Goal: Task Accomplishment & Management: Complete application form

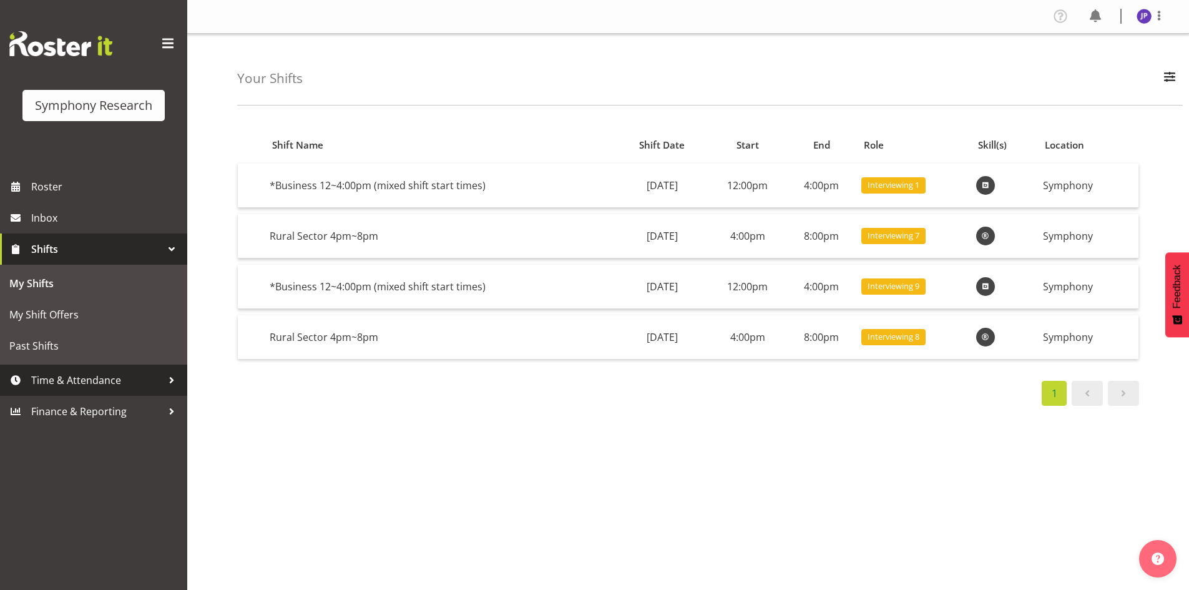
click at [172, 378] on div at bounding box center [171, 380] width 19 height 19
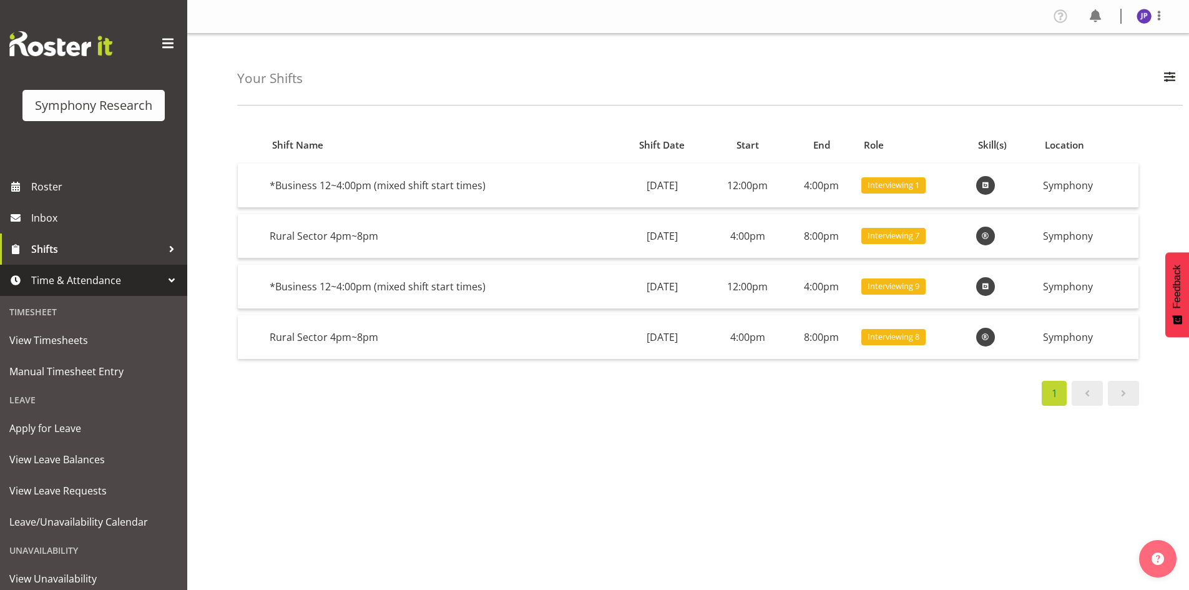
click at [67, 313] on div "Timesheet" at bounding box center [93, 312] width 181 height 26
click at [101, 368] on span "Manual Timesheet Entry" at bounding box center [93, 371] width 168 height 19
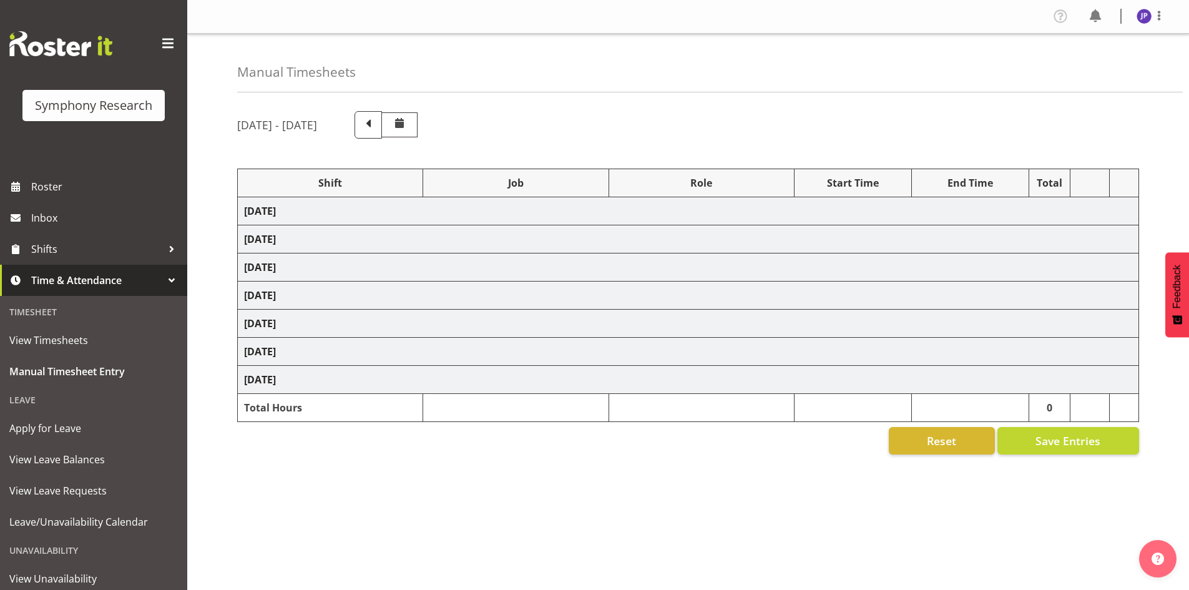
select select "81561"
select select "10587"
select select "47"
select select "81298"
select select "10587"
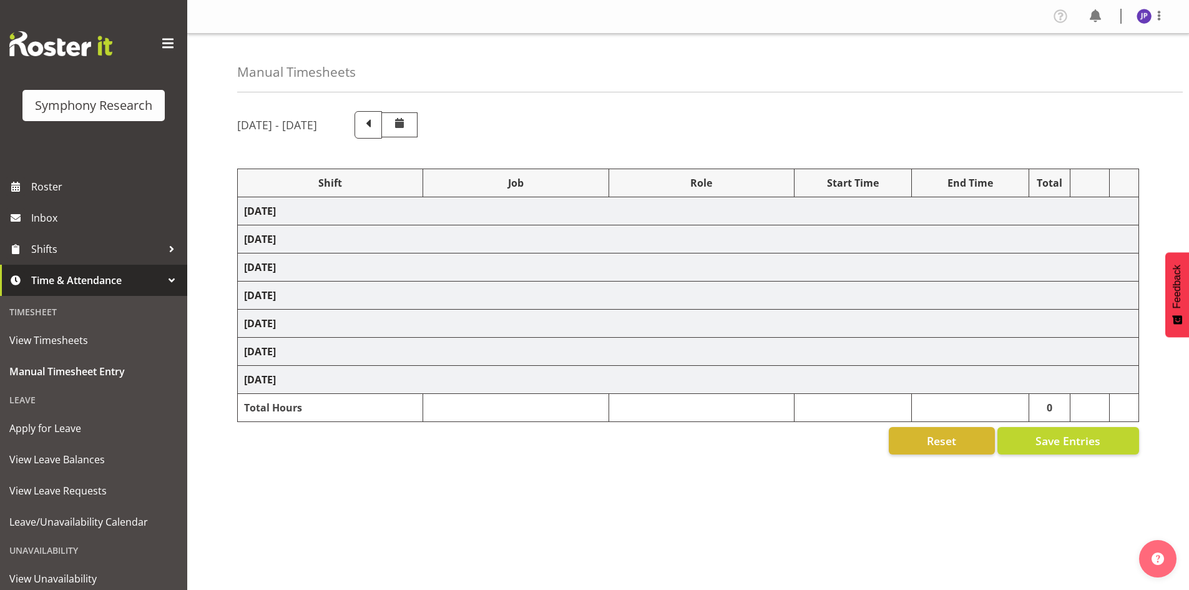
select select "47"
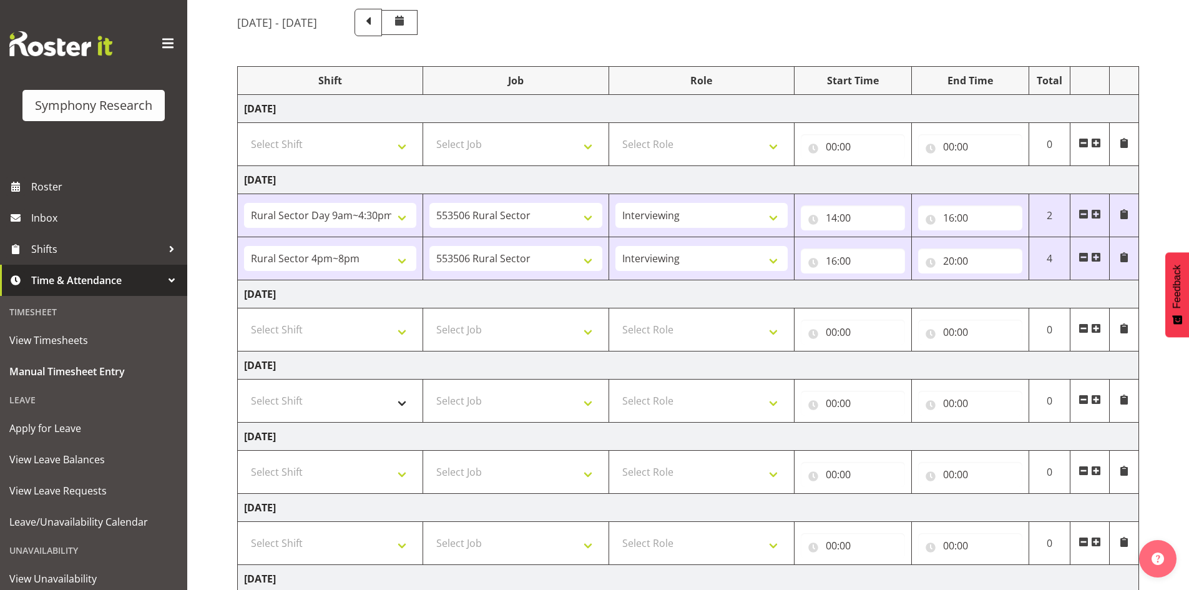
scroll to position [125, 0]
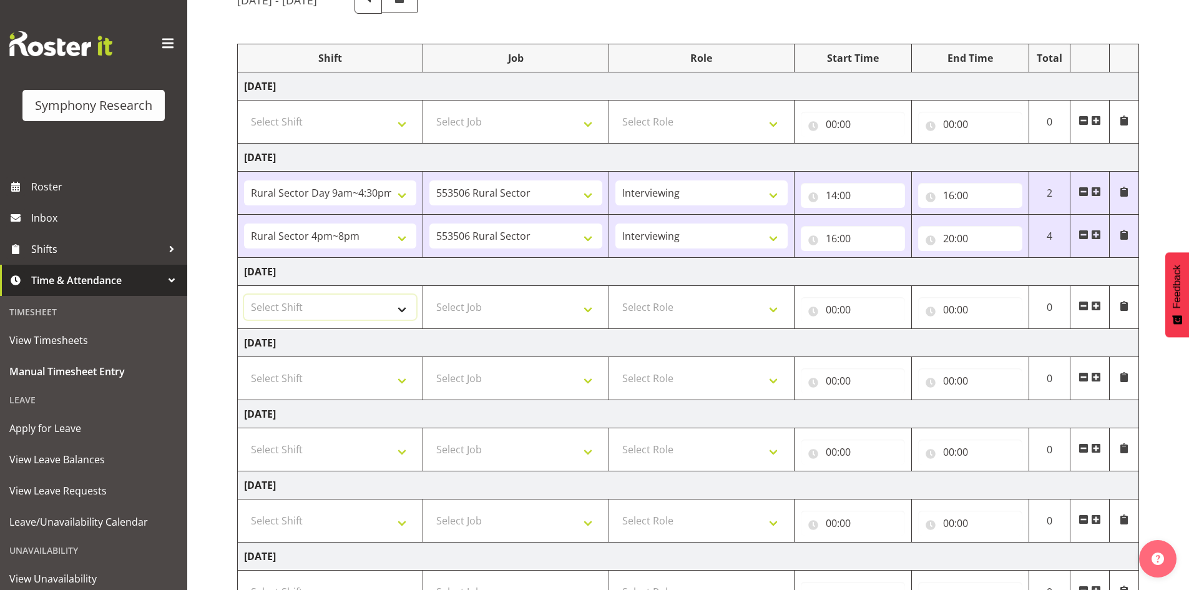
click at [400, 307] on select "Select Shift !!Weekend Residential (Roster IT Shift Label) *Business 9/10am ~ 4…" at bounding box center [330, 307] width 172 height 25
select select "81561"
click at [244, 295] on select "Select Shift !!Weekend Residential (Roster IT Shift Label) *Business 9/10am ~ 4…" at bounding box center [330, 307] width 172 height 25
click at [591, 309] on select "Select Job 550060 IF Admin 553492 World Poll Aus Wave 2 Main 2025 553493 World …" at bounding box center [515, 307] width 172 height 25
select select "10587"
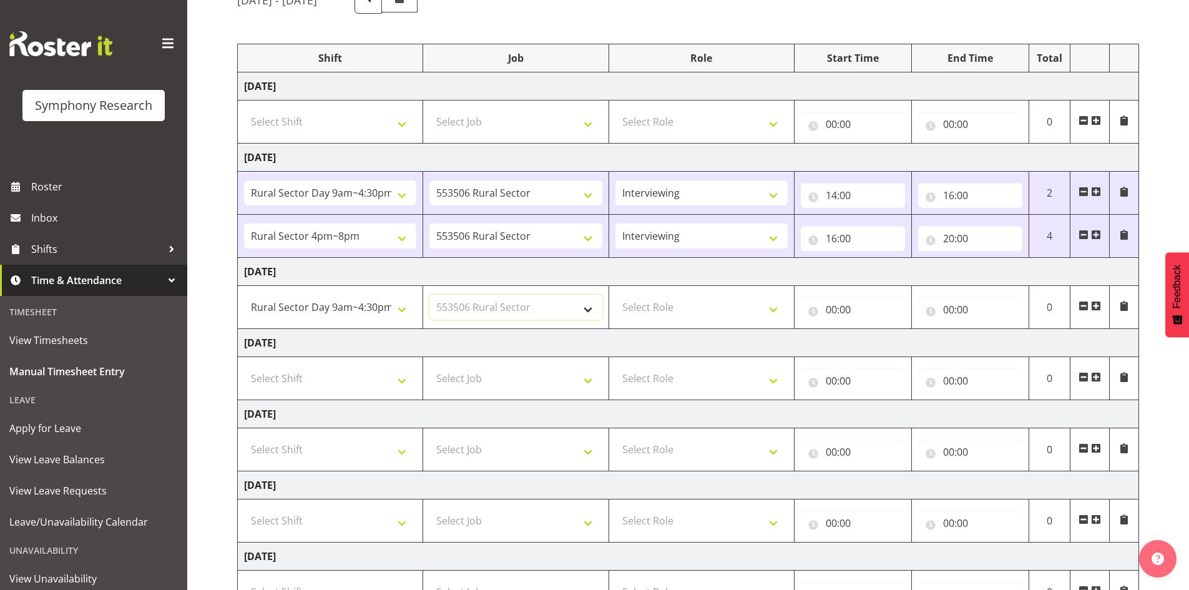
click at [429, 295] on select "Select Job 550060 IF Admin 553492 World Poll Aus Wave 2 Main 2025 553493 World …" at bounding box center [515, 307] width 172 height 25
click at [773, 308] on select "Select Role Briefing Interviewing" at bounding box center [701, 307] width 172 height 25
select select "47"
click at [615, 295] on select "Select Role Briefing Interviewing" at bounding box center [701, 307] width 172 height 25
click at [858, 308] on input "00:00" at bounding box center [853, 309] width 104 height 25
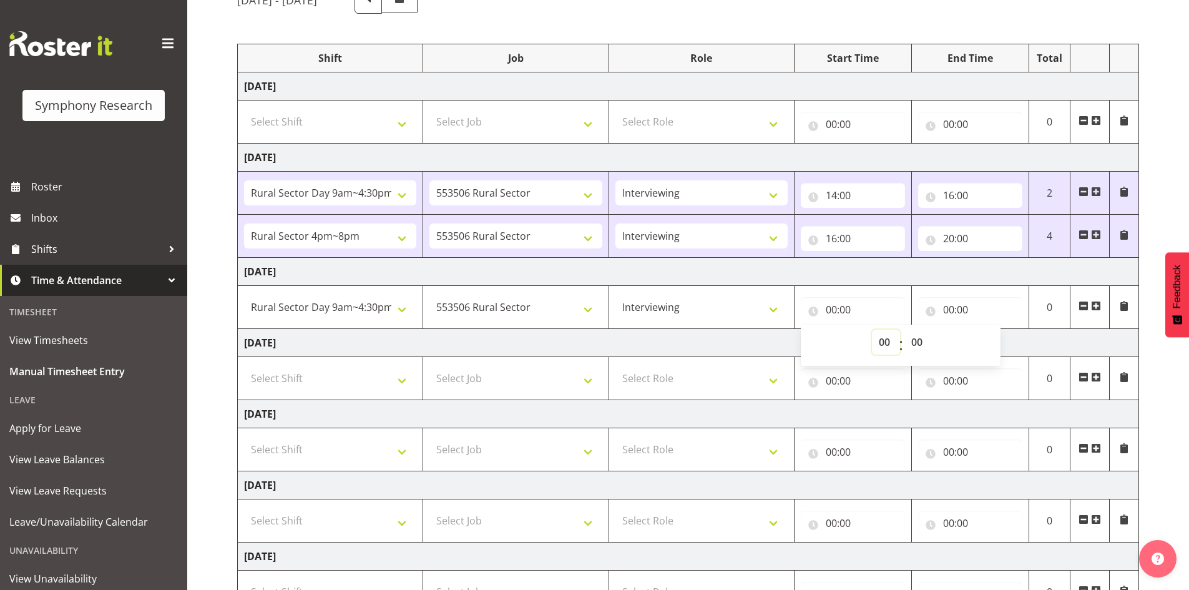
click at [881, 342] on select "00 01 02 03 04 05 06 07 08 09 10 11 12 13 14 15 16 17 18 19 20 21 22 23" at bounding box center [886, 341] width 28 height 25
select select "14"
click at [872, 329] on select "00 01 02 03 04 05 06 07 08 09 10 11 12 13 14 15 16 17 18 19 20 21 22 23" at bounding box center [886, 341] width 28 height 25
type input "14:00"
click at [949, 305] on input "00:00" at bounding box center [970, 309] width 104 height 25
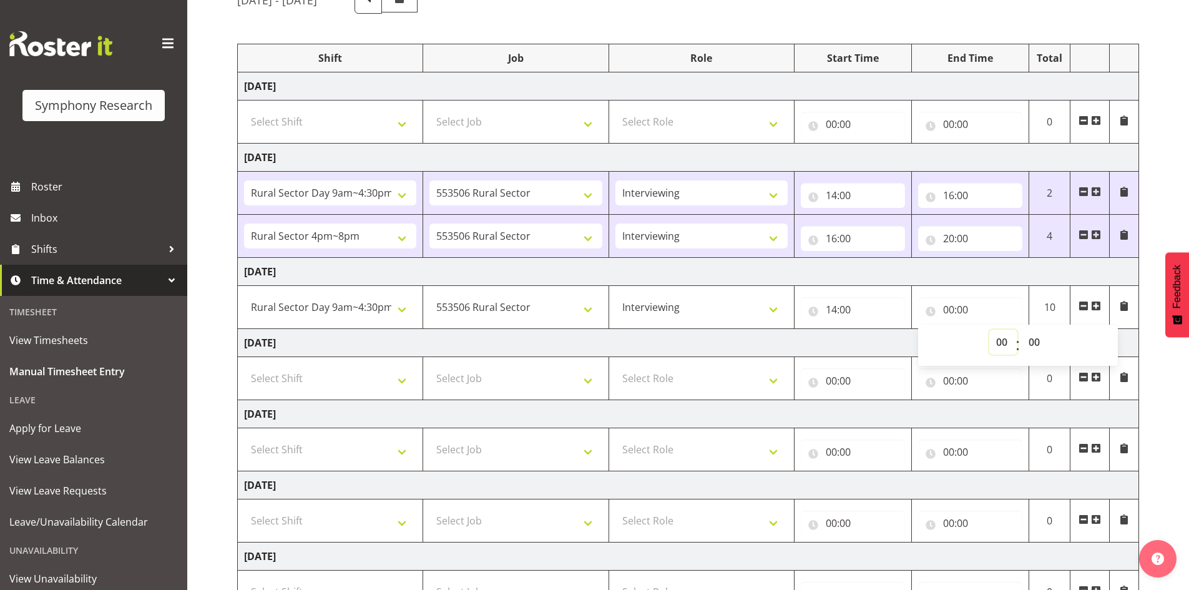
click at [995, 339] on select "00 01 02 03 04 05 06 07 08 09 10 11 12 13 14 15 16 17 18 19 20 21 22 23" at bounding box center [1003, 341] width 28 height 25
select select "16"
click at [989, 329] on select "00 01 02 03 04 05 06 07 08 09 10 11 12 13 14 15 16 17 18 19 20 21 22 23" at bounding box center [1003, 341] width 28 height 25
type input "16:00"
click at [1000, 383] on input "00:00" at bounding box center [970, 380] width 104 height 25
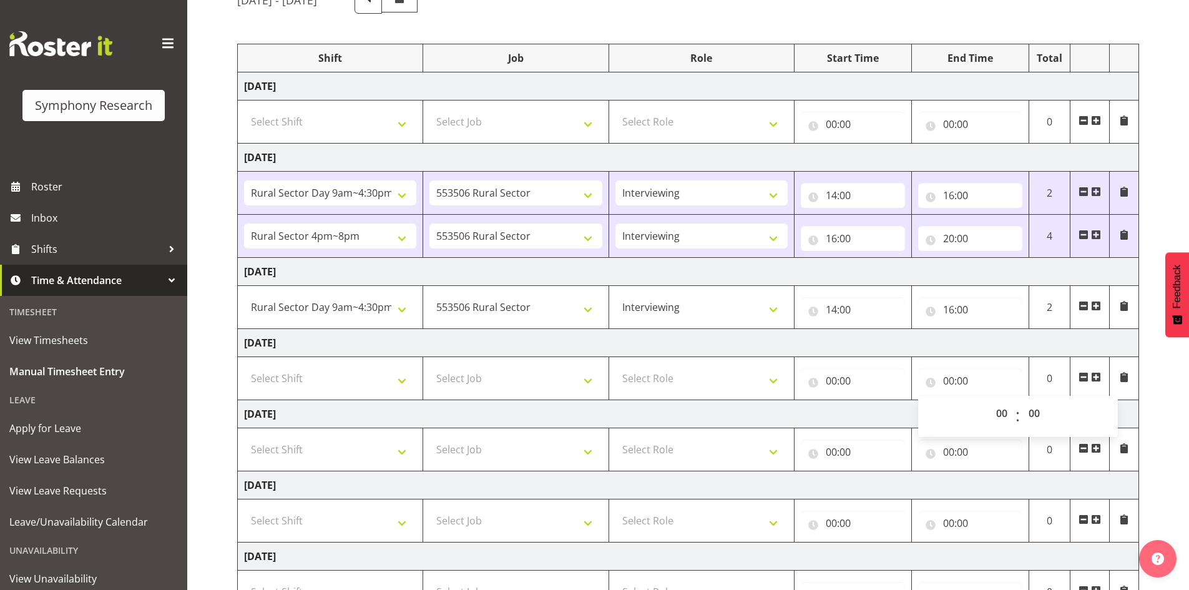
click at [1098, 303] on span at bounding box center [1096, 306] width 10 height 10
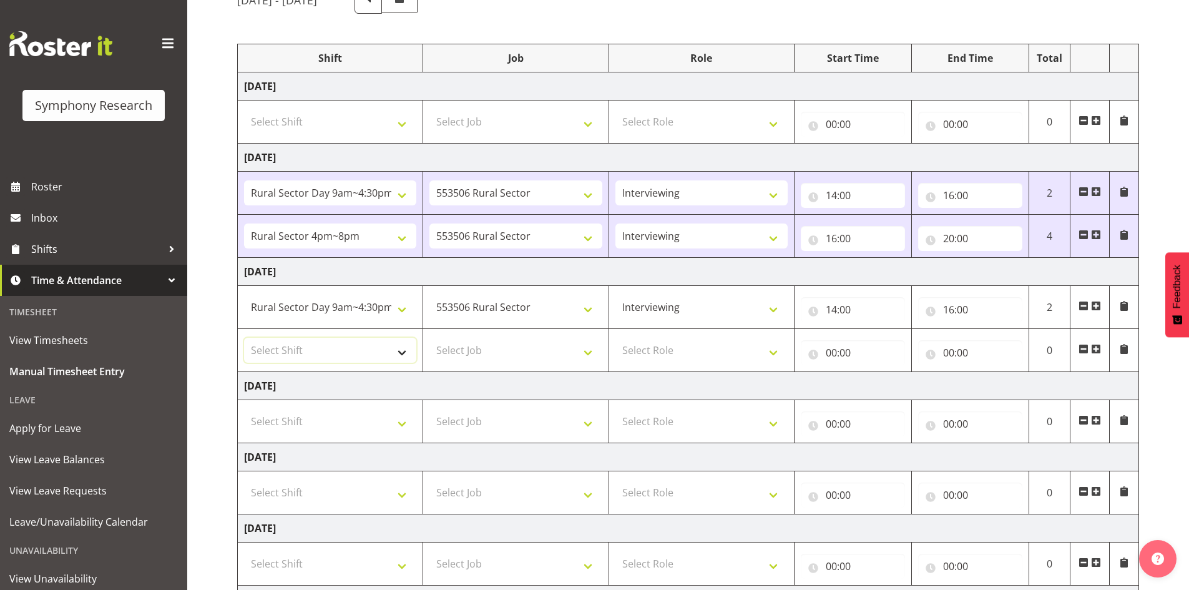
click at [397, 351] on select "Select Shift !!Weekend Residential (Roster IT Shift Label) *Business 9/10am ~ 4…" at bounding box center [330, 350] width 172 height 25
select select "81298"
click at [244, 338] on select "Select Shift !!Weekend Residential (Roster IT Shift Label) *Business 9/10am ~ 4…" at bounding box center [330, 350] width 172 height 25
click at [588, 352] on select "Select Job 550060 IF Admin 553492 World Poll Aus Wave 2 Main 2025 553493 World …" at bounding box center [515, 350] width 172 height 25
select select "10587"
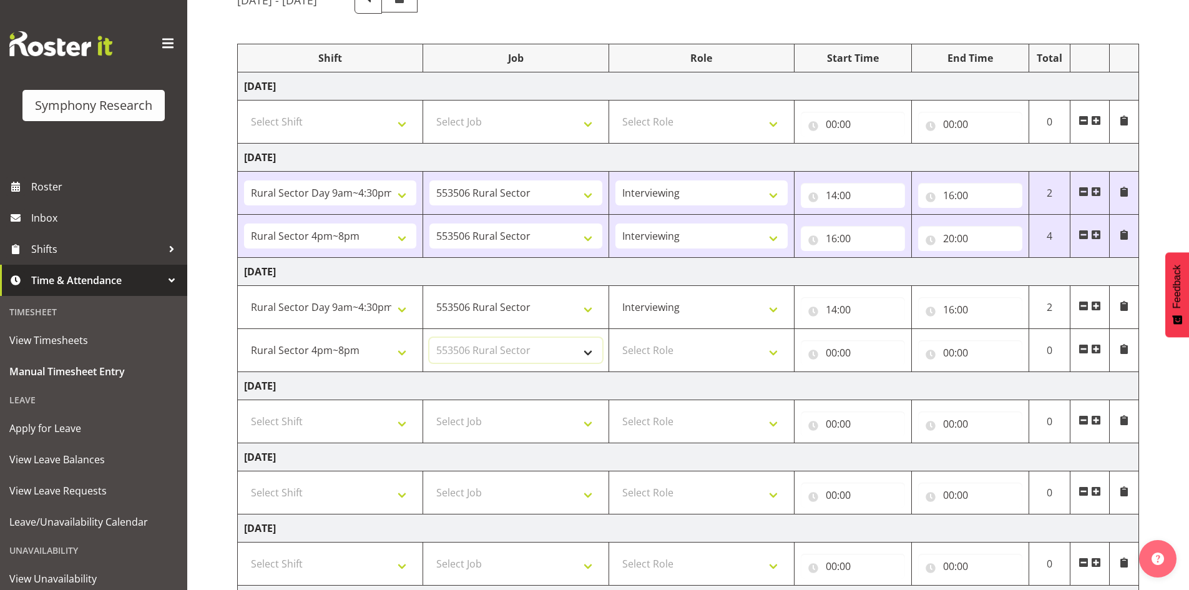
click at [429, 338] on select "Select Job 550060 IF Admin 553492 World Poll Aus Wave 2 Main 2025 553493 World …" at bounding box center [515, 350] width 172 height 25
click at [773, 352] on select "Select Role Briefing Interviewing" at bounding box center [701, 350] width 172 height 25
select select "47"
click at [615, 338] on select "Select Role Briefing Interviewing" at bounding box center [701, 350] width 172 height 25
click at [841, 349] on input "00:00" at bounding box center [853, 352] width 104 height 25
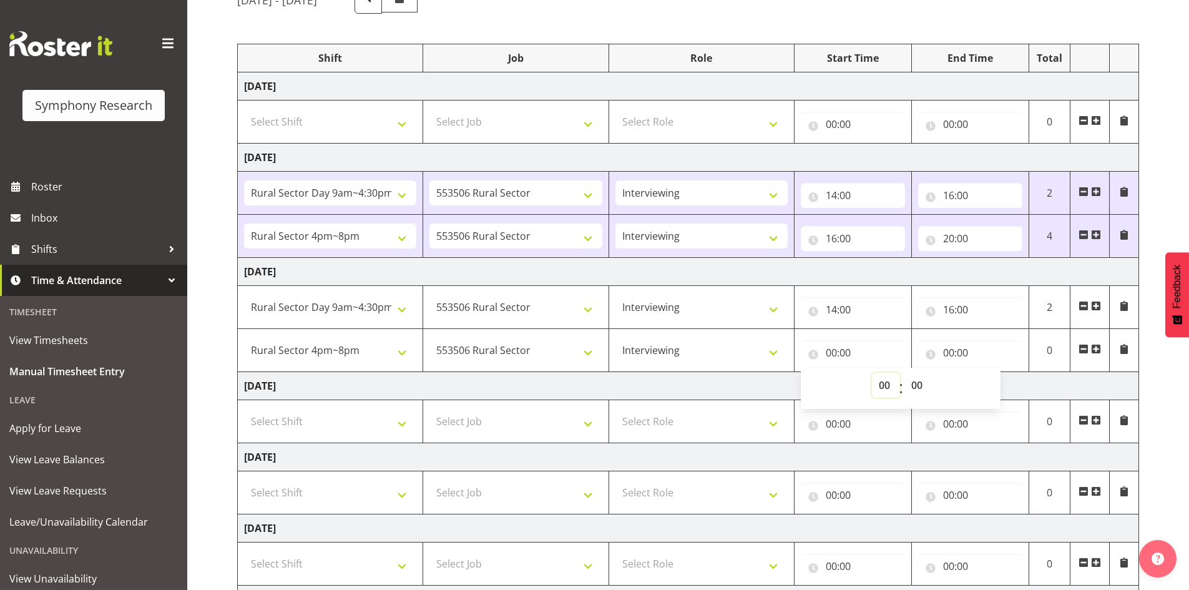
click at [887, 383] on select "00 01 02 03 04 05 06 07 08 09 10 11 12 13 14 15 16 17 18 19 20 21 22 23" at bounding box center [886, 385] width 28 height 25
select select "16"
click at [872, 373] on select "00 01 02 03 04 05 06 07 08 09 10 11 12 13 14 15 16 17 18 19 20 21 22 23" at bounding box center [886, 385] width 28 height 25
type input "16:00"
click at [955, 353] on input "00:00" at bounding box center [970, 352] width 104 height 25
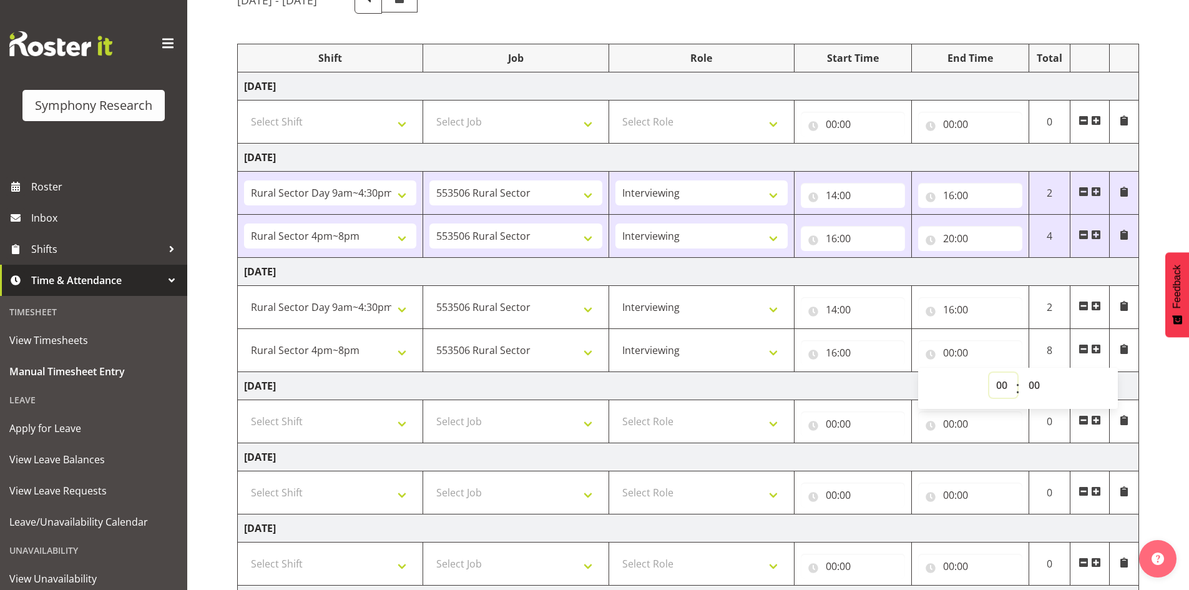
click at [1001, 390] on select "00 01 02 03 04 05 06 07 08 09 10 11 12 13 14 15 16 17 18 19 20 21 22 23" at bounding box center [1003, 385] width 28 height 25
select select "17"
click at [989, 373] on select "00 01 02 03 04 05 06 07 08 09 10 11 12 13 14 15 16 17 18 19 20 21 22 23" at bounding box center [1003, 385] width 28 height 25
type input "17:00"
click at [1030, 384] on select "00 01 02 03 04 05 06 07 08 09 10 11 12 13 14 15 16 17 18 19 20 21 22 23 24 25 2…" at bounding box center [1035, 385] width 28 height 25
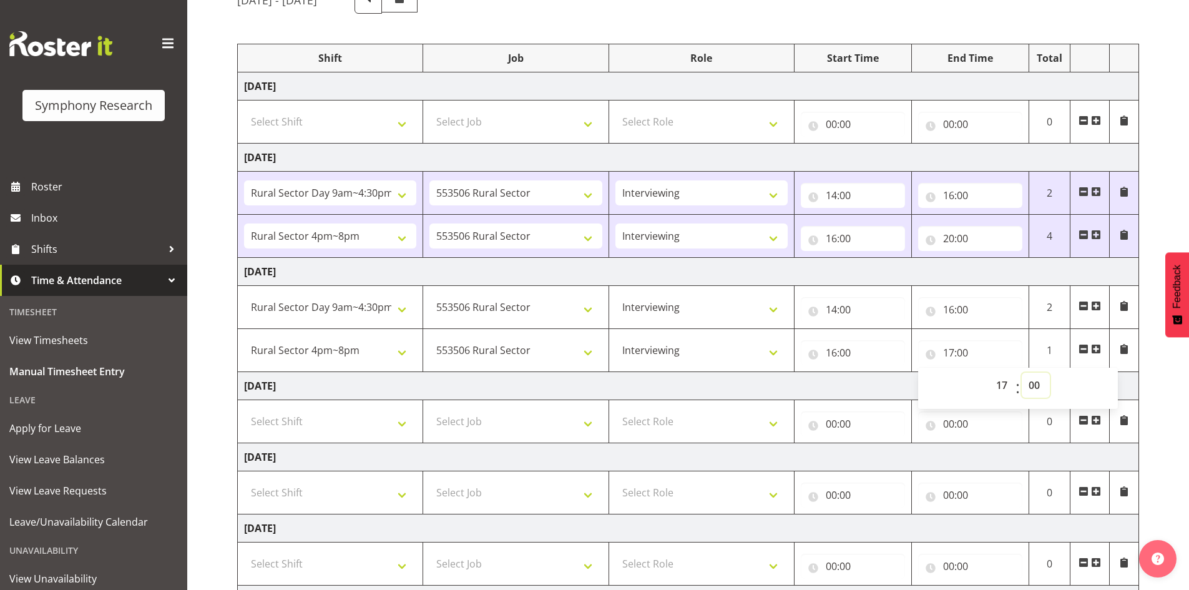
select select "50"
click at [1021, 373] on select "00 01 02 03 04 05 06 07 08 09 10 11 12 13 14 15 16 17 18 19 20 21 22 23 24 25 2…" at bounding box center [1035, 385] width 28 height 25
type input "17:50"
click at [992, 430] on input "00:00" at bounding box center [970, 423] width 104 height 25
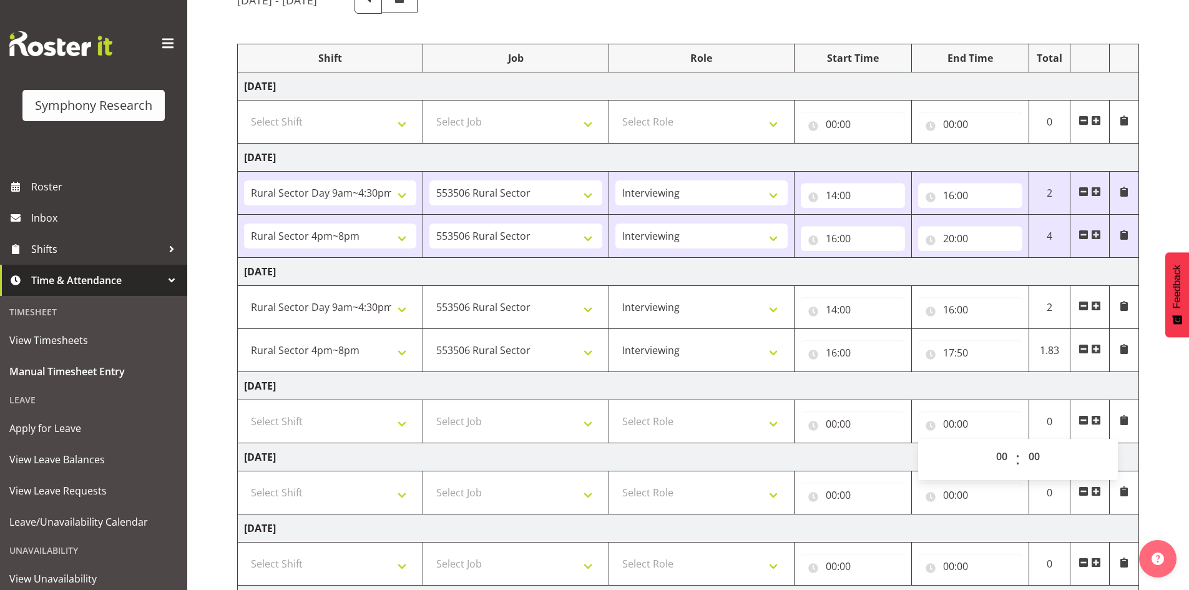
click at [1098, 347] on span at bounding box center [1096, 349] width 10 height 10
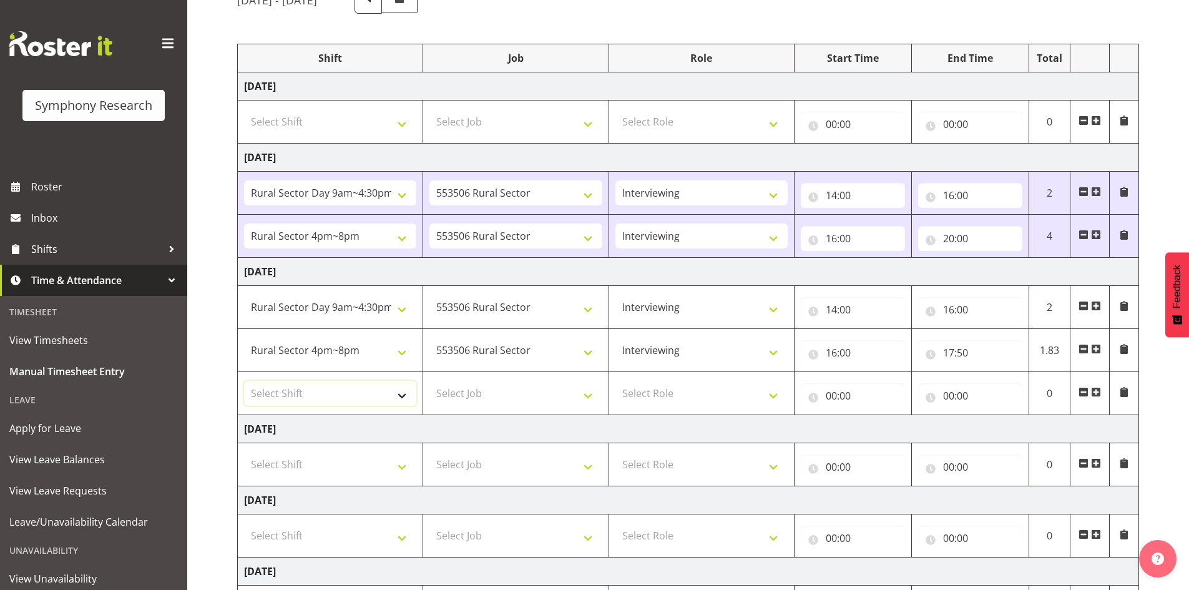
click at [400, 397] on select "Select Shift !!Weekend Residential (Roster IT Shift Label) *Business 9/10am ~ 4…" at bounding box center [330, 393] width 172 height 25
select select "81298"
click at [244, 381] on select "Select Shift !!Weekend Residential (Roster IT Shift Label) *Business 9/10am ~ 4…" at bounding box center [330, 393] width 172 height 25
click at [590, 396] on select "Select Job 550060 IF Admin 553492 World Poll Aus Wave 2 Main 2025 553493 World …" at bounding box center [515, 393] width 172 height 25
select select "10587"
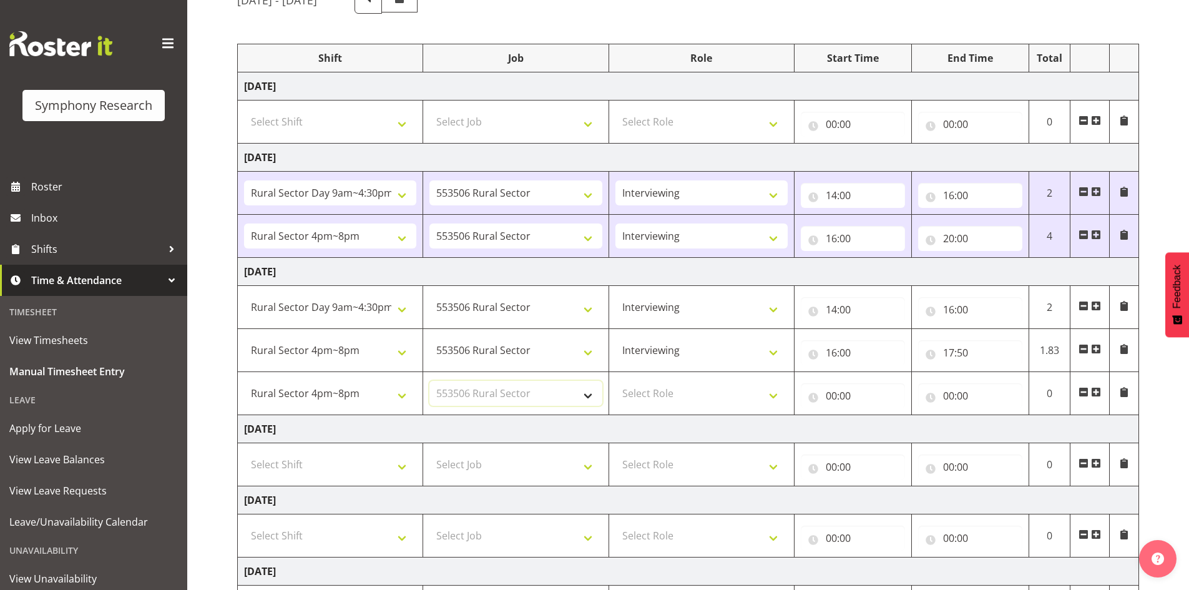
click at [429, 381] on select "Select Job 550060 IF Admin 553492 World Poll Aus Wave 2 Main 2025 553493 World …" at bounding box center [515, 393] width 172 height 25
click at [772, 396] on select "Select Role Briefing Interviewing" at bounding box center [701, 393] width 172 height 25
select select "47"
click at [615, 381] on select "Select Role Briefing Interviewing" at bounding box center [701, 393] width 172 height 25
click at [837, 392] on input "00:00" at bounding box center [853, 395] width 104 height 25
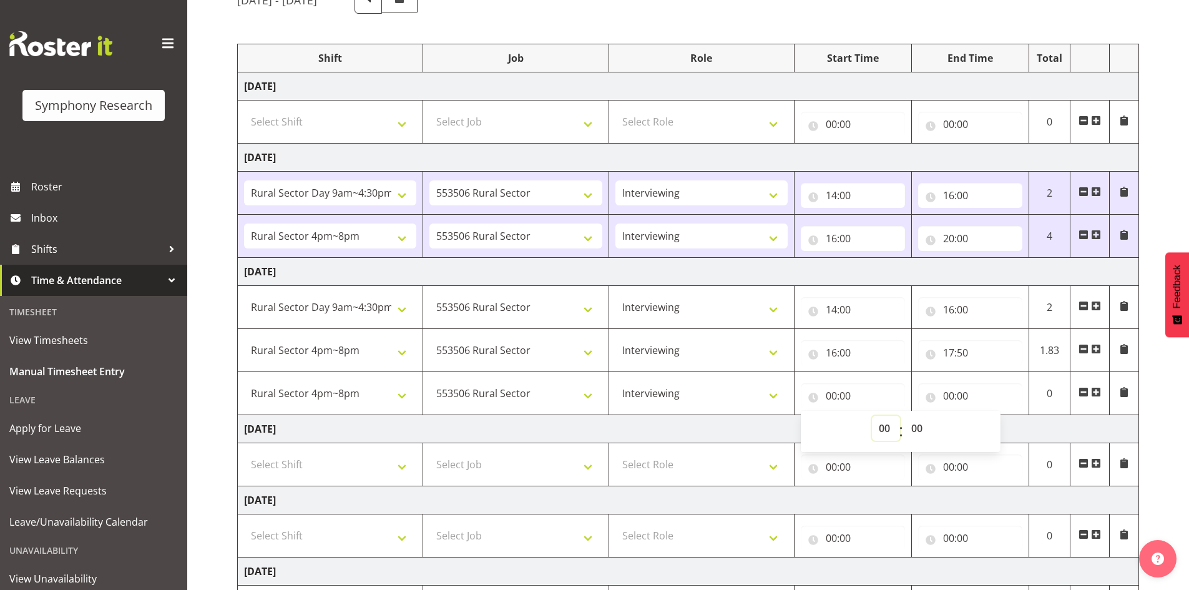
click at [885, 430] on select "00 01 02 03 04 05 06 07 08 09 10 11 12 13 14 15 16 17 18 19 20 21 22 23" at bounding box center [886, 428] width 28 height 25
select select "18"
click at [872, 416] on select "00 01 02 03 04 05 06 07 08 09 10 11 12 13 14 15 16 17 18 19 20 21 22 23" at bounding box center [886, 428] width 28 height 25
type input "18:00"
click at [918, 427] on select "00 01 02 03 04 05 06 07 08 09 10 11 12 13 14 15 16 17 18 19 20 21 22 23 24 25 2…" at bounding box center [918, 428] width 28 height 25
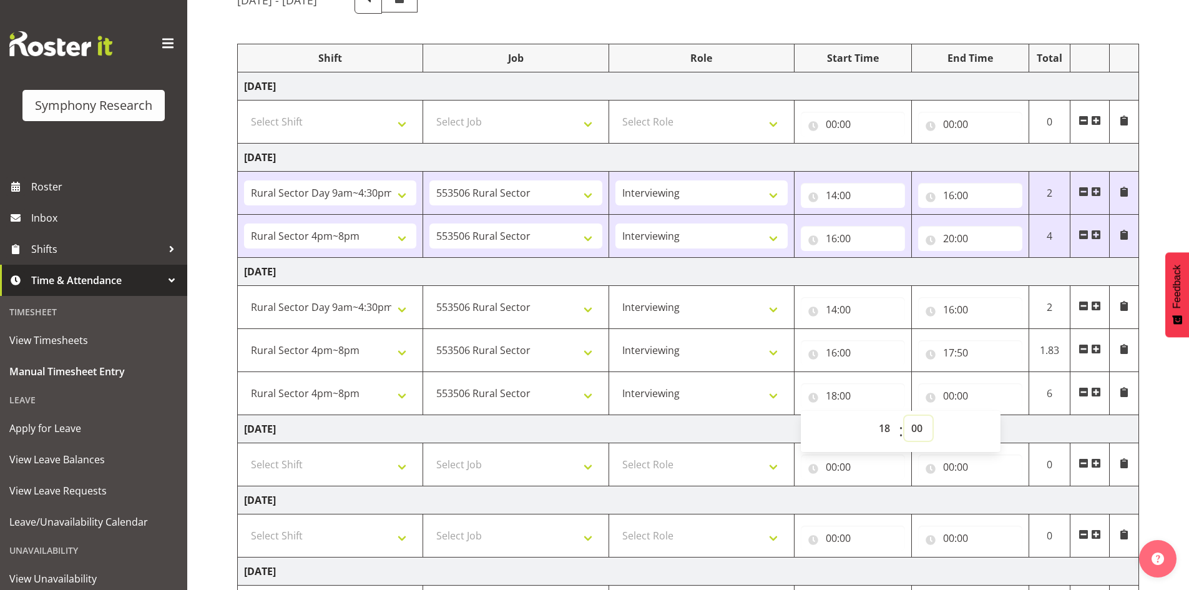
select select "15"
click at [904, 416] on select "00 01 02 03 04 05 06 07 08 09 10 11 12 13 14 15 16 17 18 19 20 21 22 23 24 25 2…" at bounding box center [918, 428] width 28 height 25
type input "18:15"
click at [955, 396] on input "00:00" at bounding box center [970, 395] width 104 height 25
click at [1000, 427] on select "00 01 02 03 04 05 06 07 08 09 10 11 12 13 14 15 16 17 18 19 20 21 22 23" at bounding box center [1003, 428] width 28 height 25
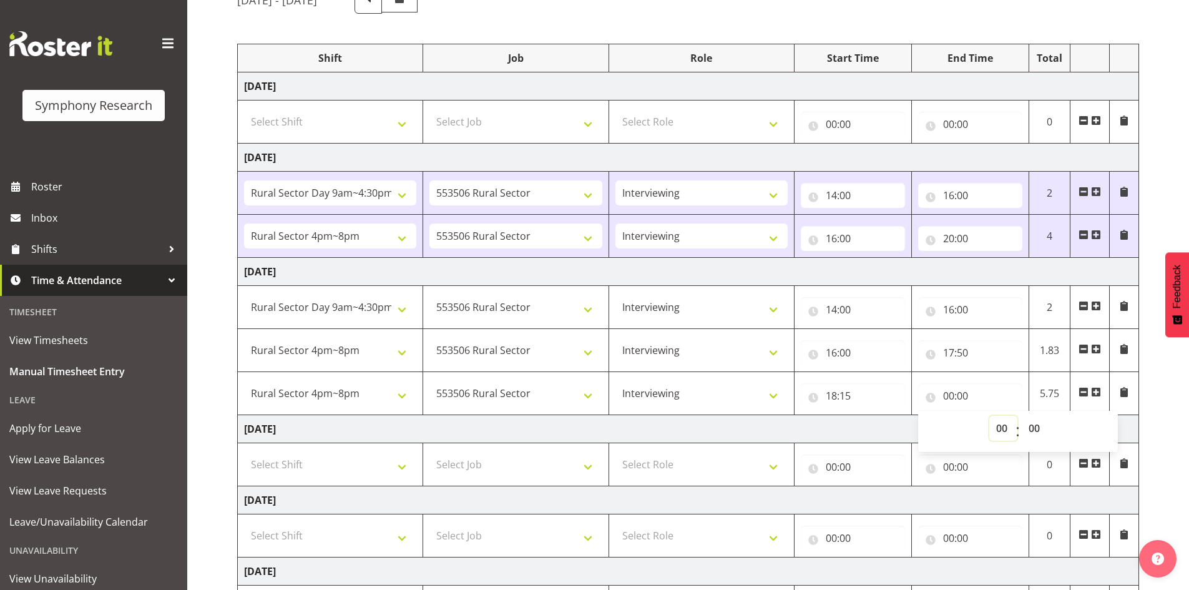
select select "20"
click at [989, 416] on select "00 01 02 03 04 05 06 07 08 09 10 11 12 13 14 15 16 17 18 19 20 21 22 23" at bounding box center [1003, 428] width 28 height 25
type input "20:00"
click at [994, 467] on input "00:00" at bounding box center [970, 466] width 104 height 25
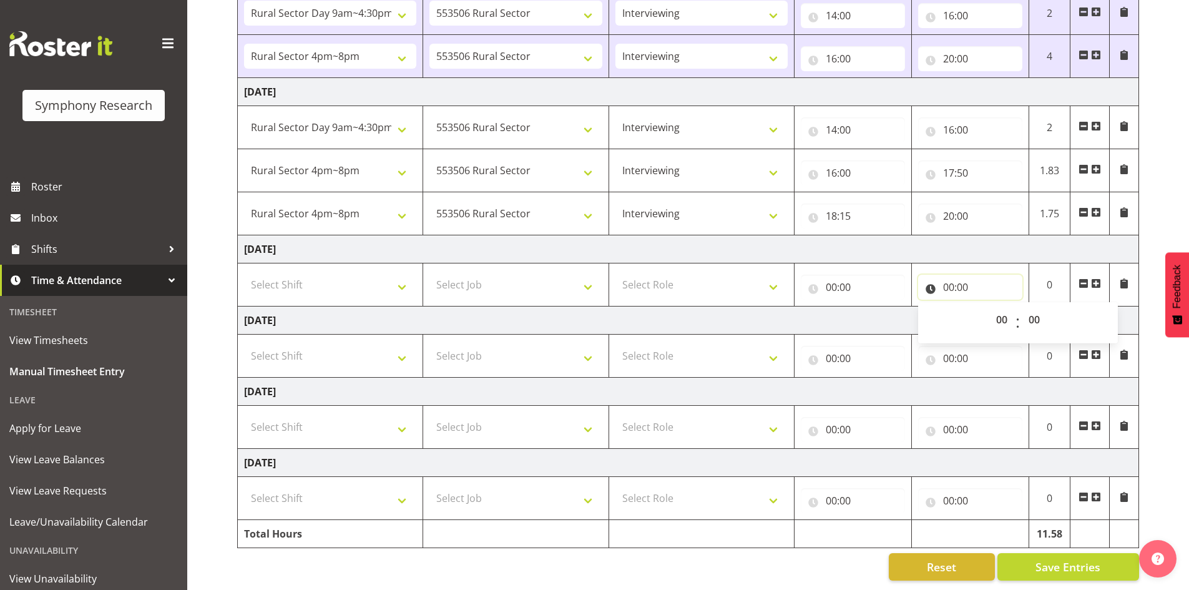
scroll to position [314, 0]
click at [1052, 560] on span "Save Entries" at bounding box center [1067, 566] width 65 height 16
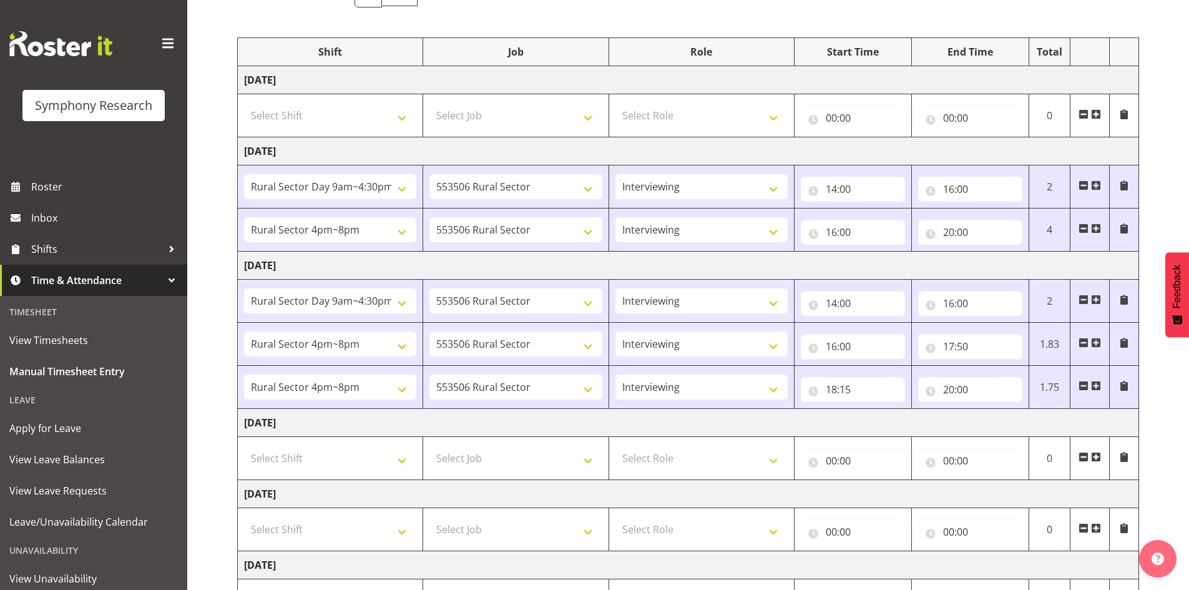
scroll to position [127, 0]
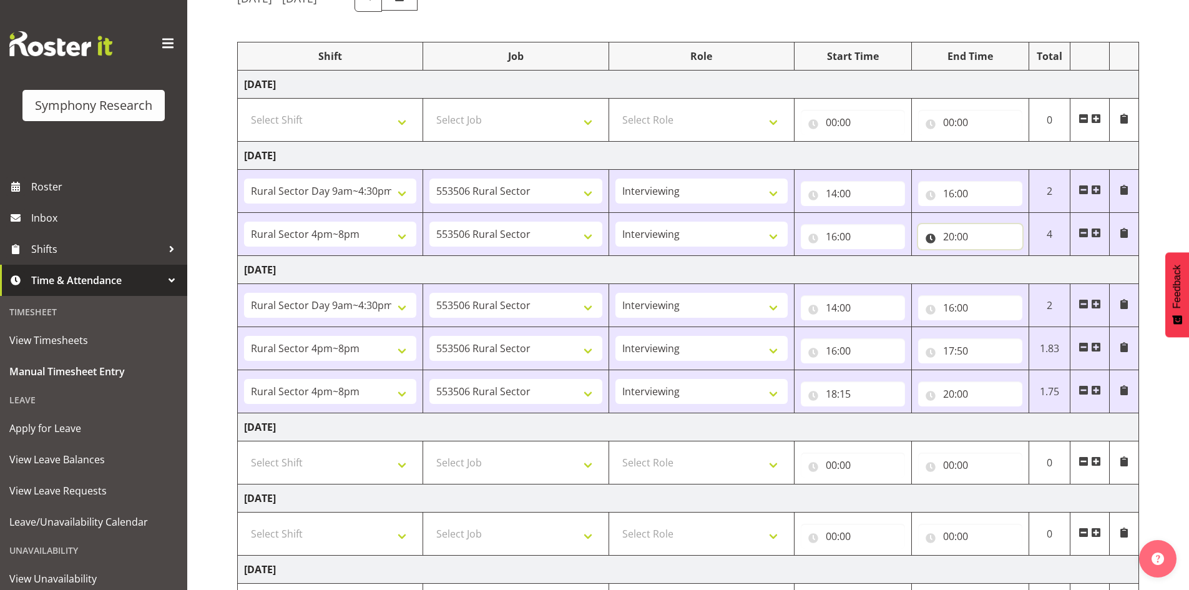
click at [961, 237] on input "20:00" at bounding box center [970, 236] width 104 height 25
click at [998, 269] on select "00 01 02 03 04 05 06 07 08 09 10 11 12 13 14 15 16 17 18 19 20 21 22 23" at bounding box center [1003, 268] width 28 height 25
select select "19"
click at [989, 256] on select "00 01 02 03 04 05 06 07 08 09 10 11 12 13 14 15 16 17 18 19 20 21 22 23" at bounding box center [1003, 268] width 28 height 25
type input "19:00"
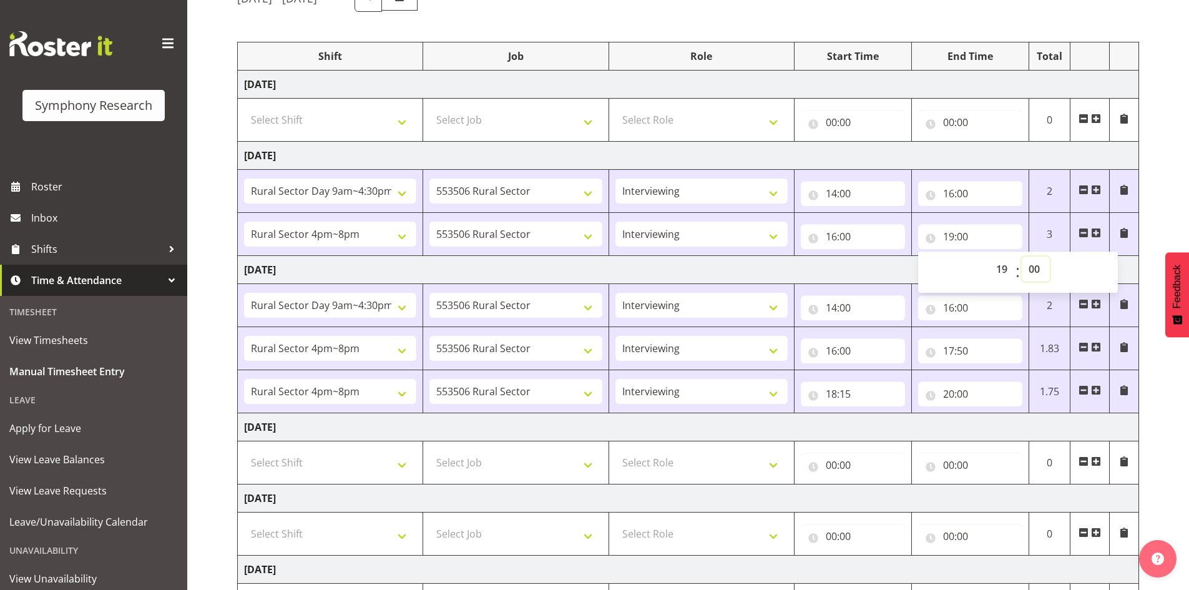
click at [1040, 270] on select "00 01 02 03 04 05 06 07 08 09 10 11 12 13 14 15 16 17 18 19 20 21 22 23 24 25 2…" at bounding box center [1035, 268] width 28 height 25
select select "50"
click at [1021, 256] on select "00 01 02 03 04 05 06 07 08 09 10 11 12 13 14 15 16 17 18 19 20 21 22 23 24 25 2…" at bounding box center [1035, 268] width 28 height 25
type input "19:50"
click at [891, 268] on td "[DATE]" at bounding box center [688, 270] width 901 height 28
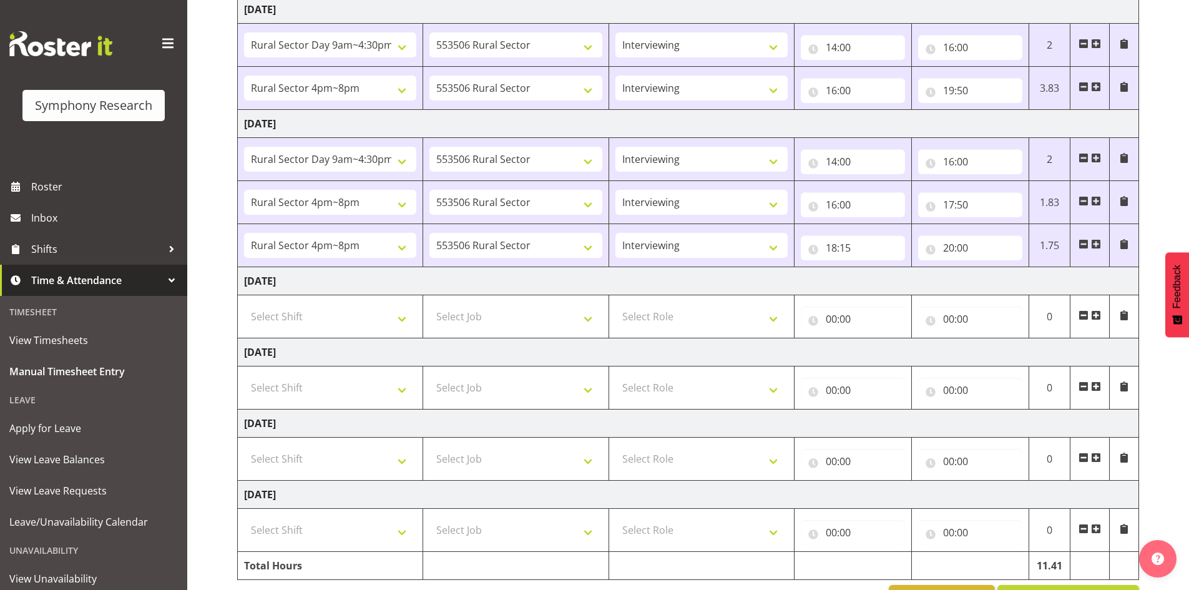
scroll to position [314, 0]
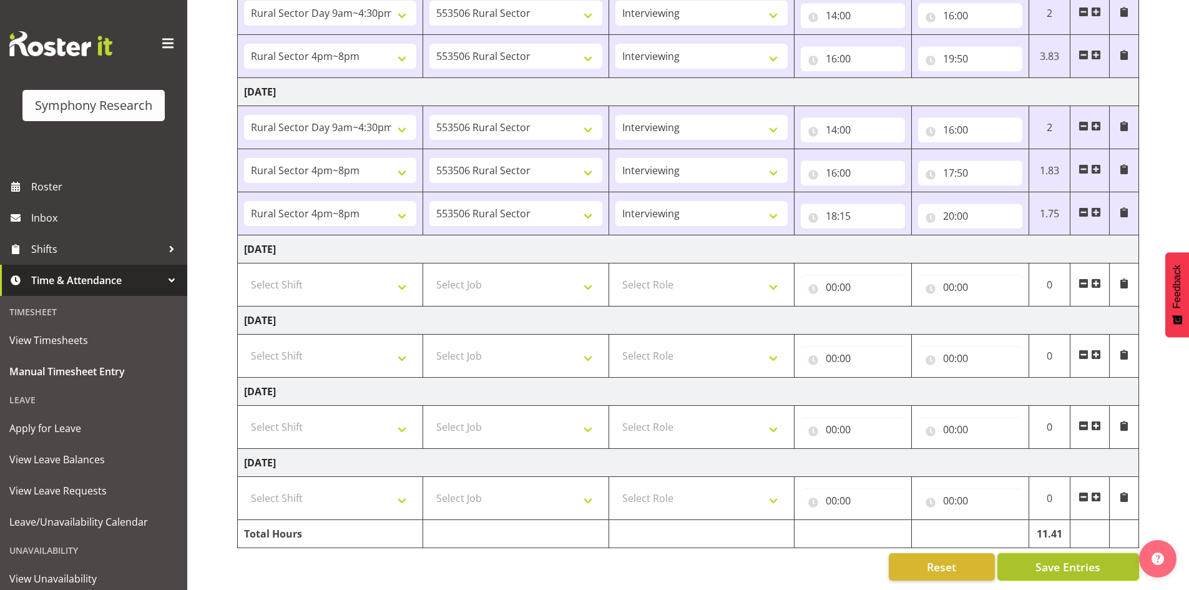
click at [1074, 558] on span "Save Entries" at bounding box center [1067, 566] width 65 height 16
click at [819, 553] on div "Reset Save Entries" at bounding box center [688, 566] width 902 height 27
